Goal: Task Accomplishment & Management: Manage account settings

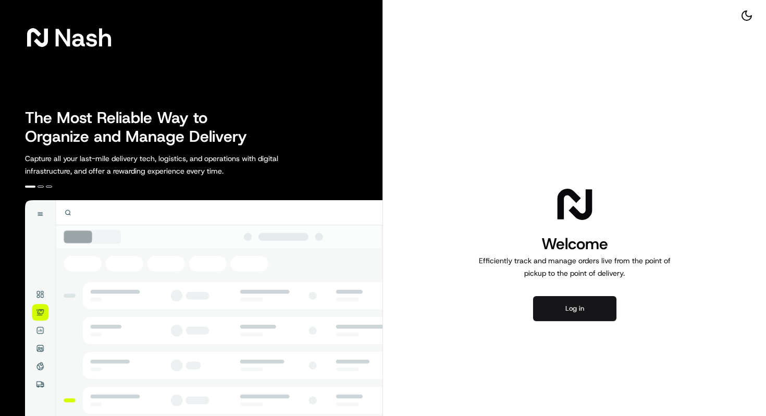
click at [559, 316] on button "Log in" at bounding box center [574, 308] width 83 height 25
